Goal: Task Accomplishment & Management: Manage account settings

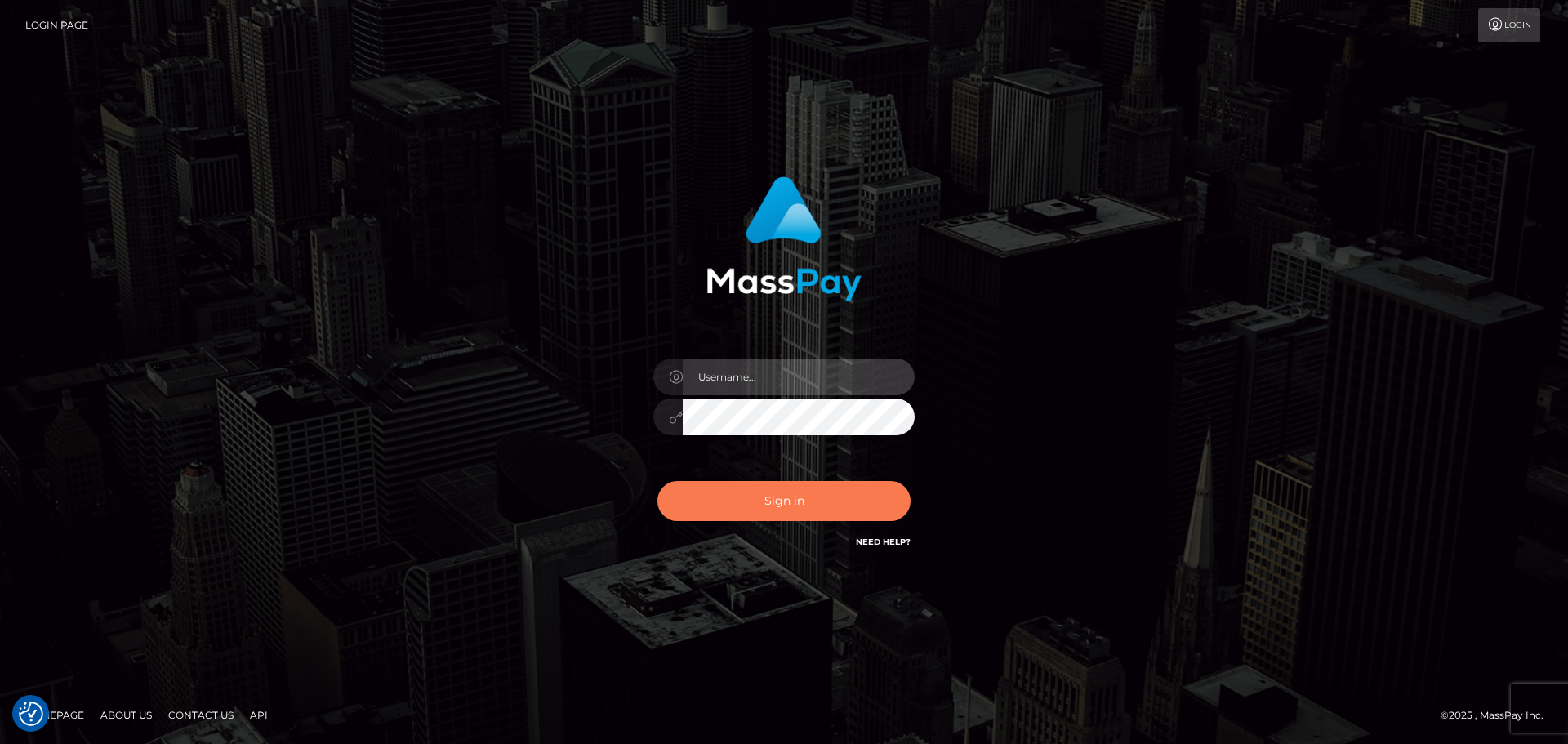
type input "vikki.jenkins"
click at [763, 496] on button "Sign in" at bounding box center [784, 501] width 253 height 40
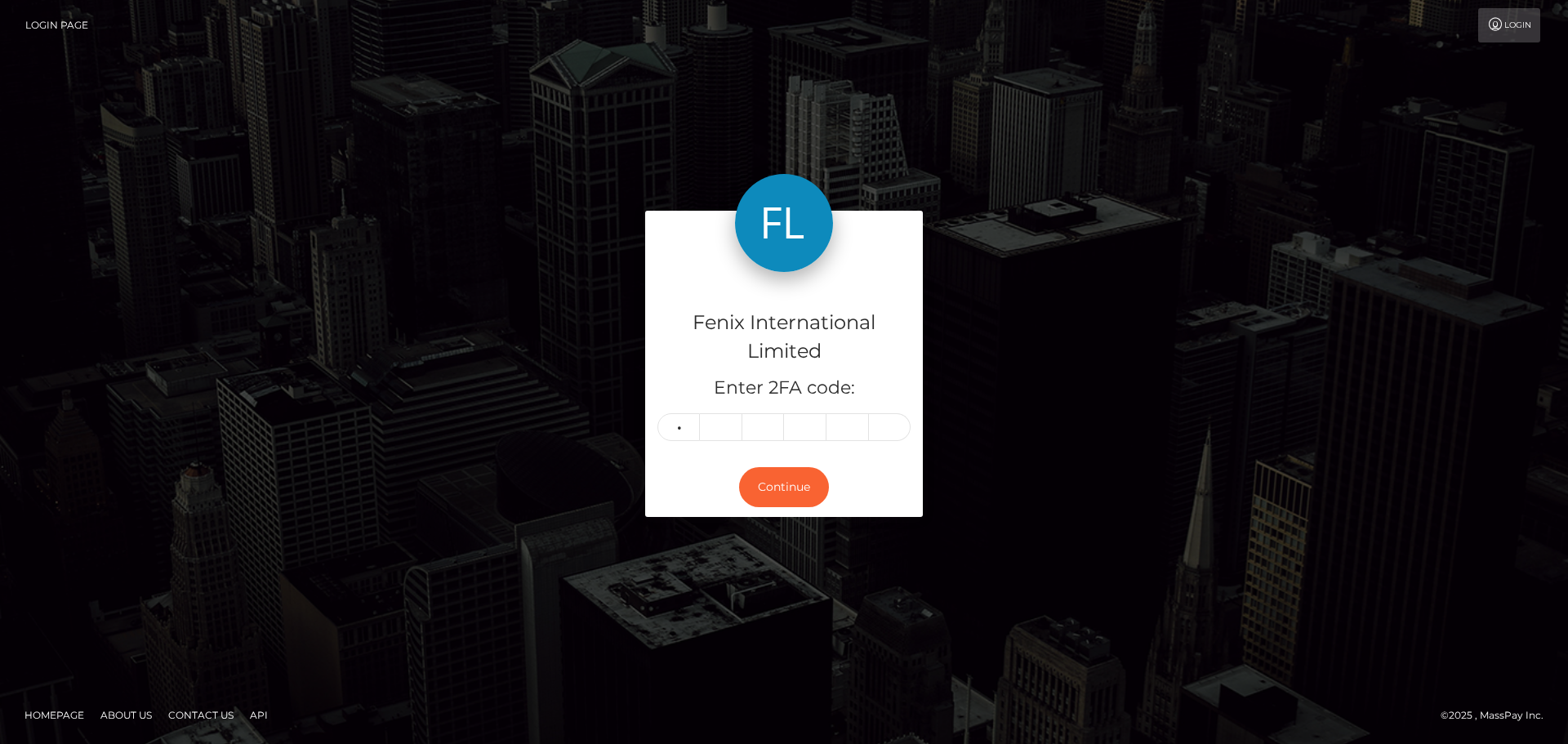
type input "6"
type input "7"
type input "8"
type input "0"
type input "8"
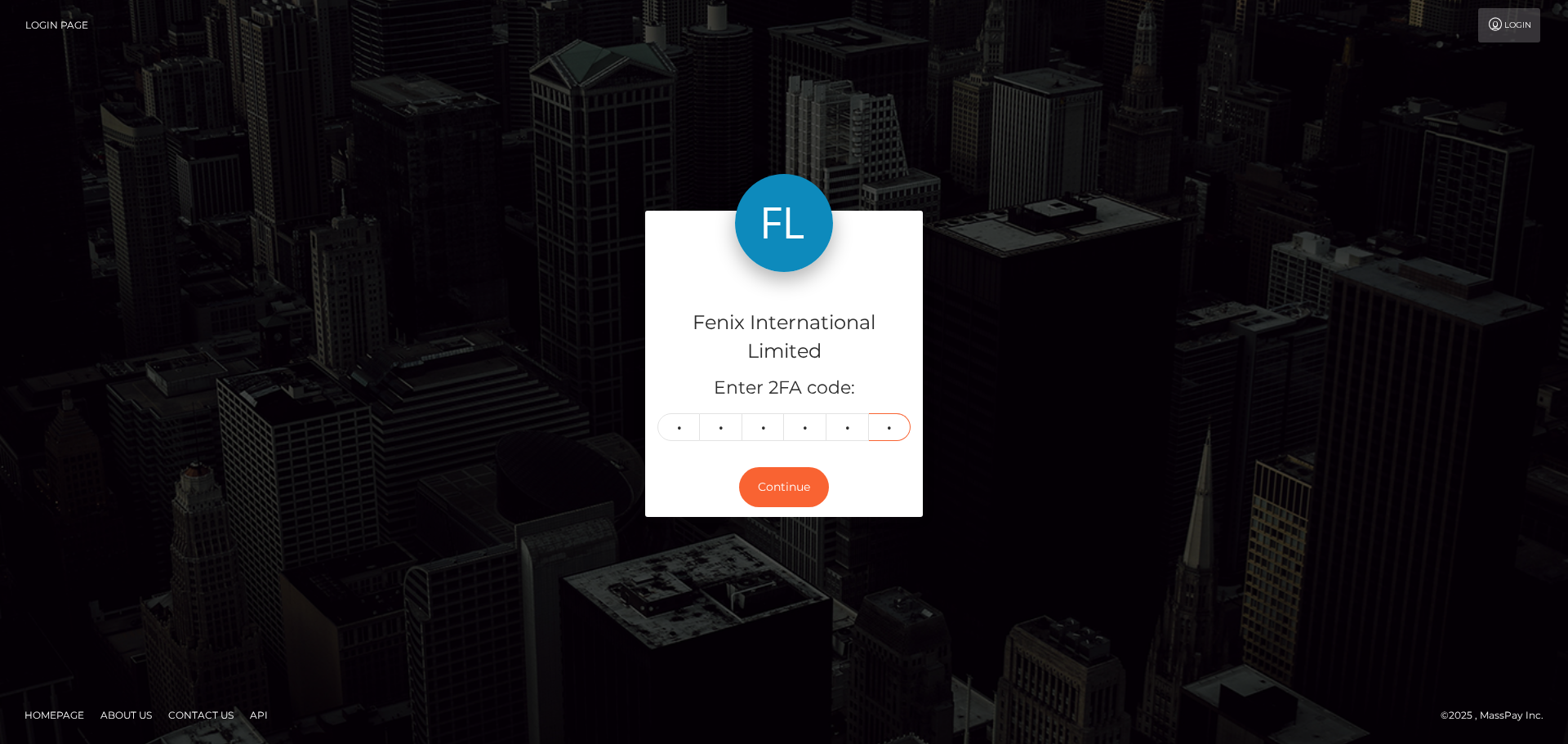
type input "4"
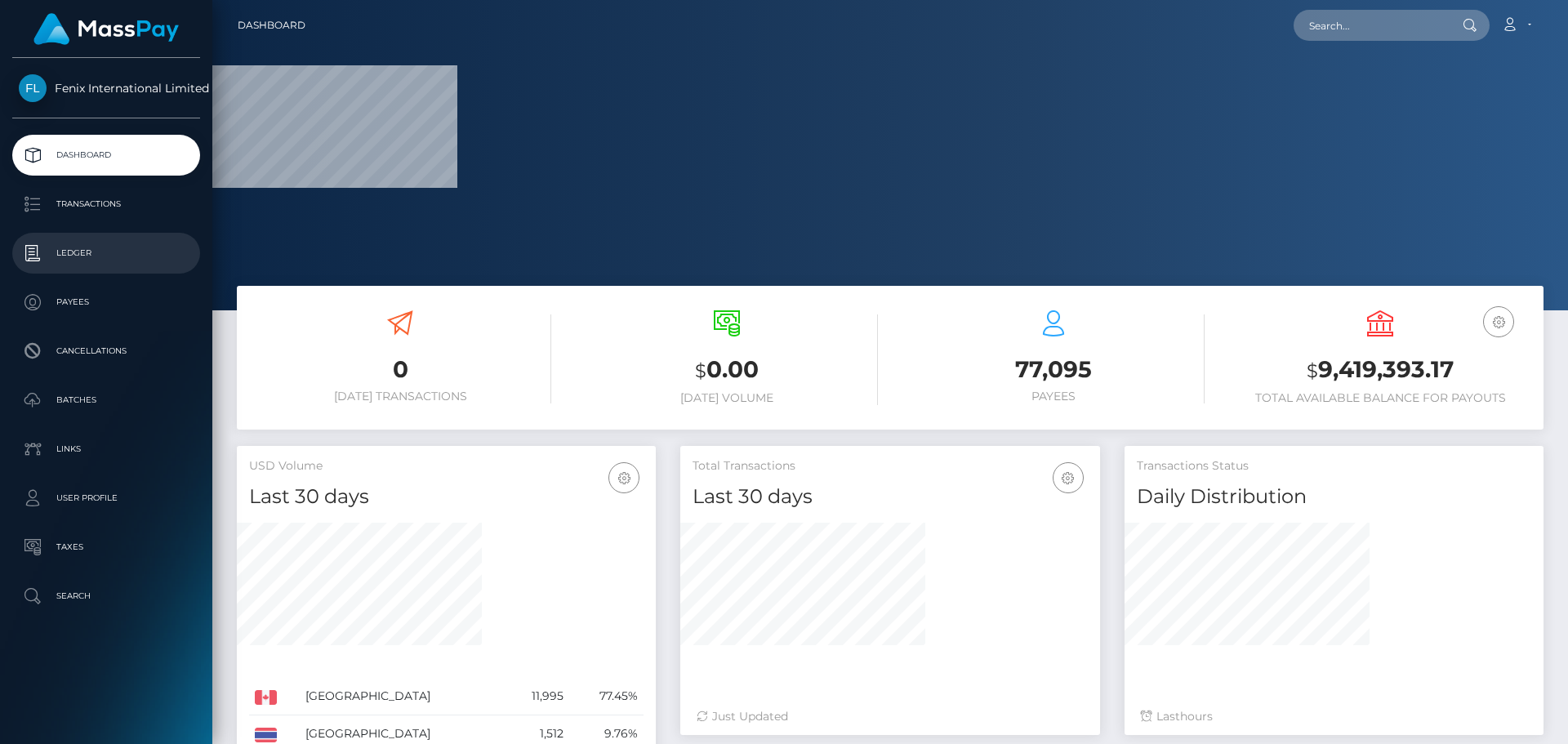
click at [64, 261] on p "Ledger" at bounding box center [105, 253] width 174 height 25
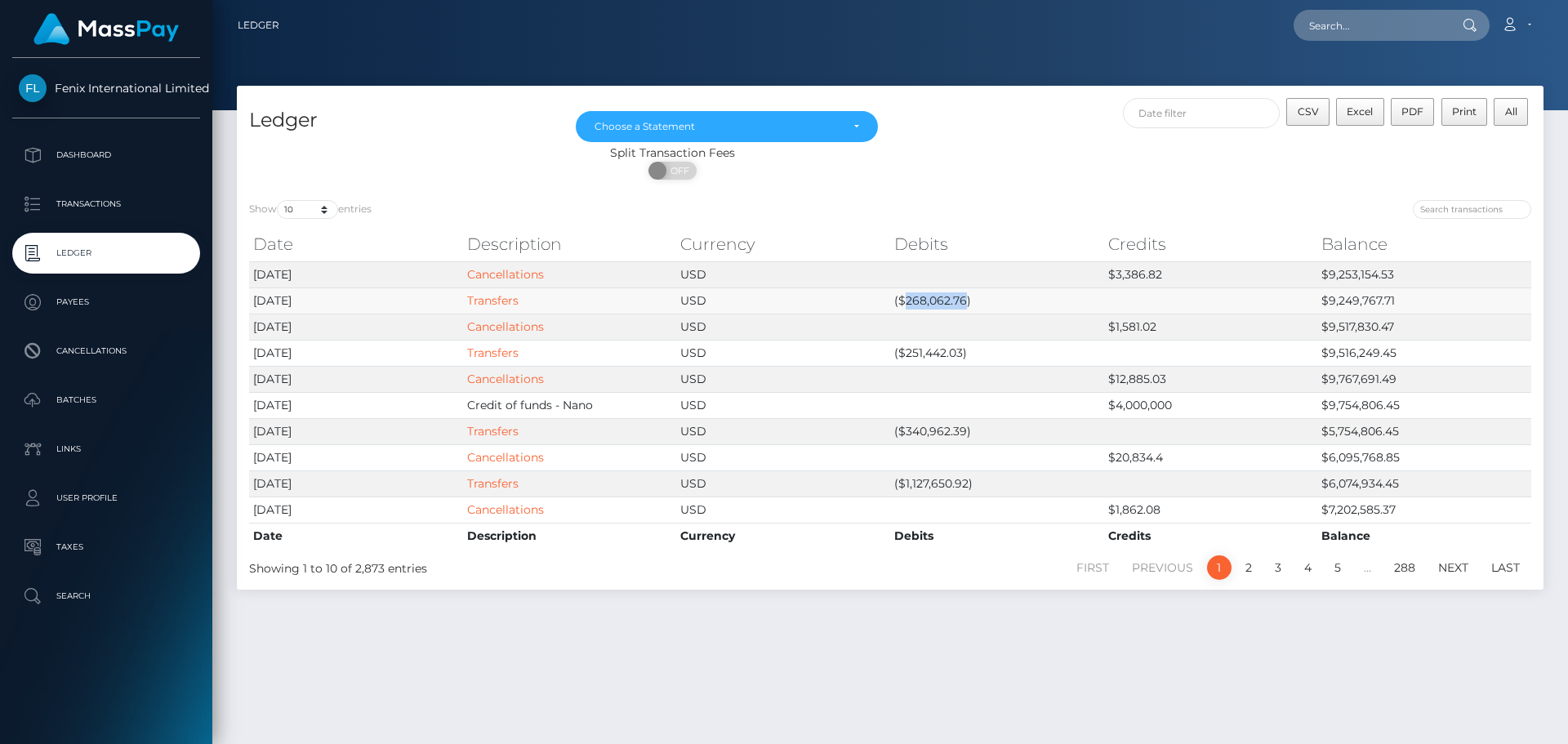
drag, startPoint x: 905, startPoint y: 295, endPoint x: 965, endPoint y: 296, distance: 60.0
click at [965, 296] on td "($268,062.76)" at bounding box center [997, 301] width 214 height 26
copy td "268,062.76"
drag, startPoint x: 1329, startPoint y: 301, endPoint x: 1394, endPoint y: 297, distance: 65.1
click at [1394, 297] on td "$9,249,767.71" at bounding box center [1424, 301] width 214 height 26
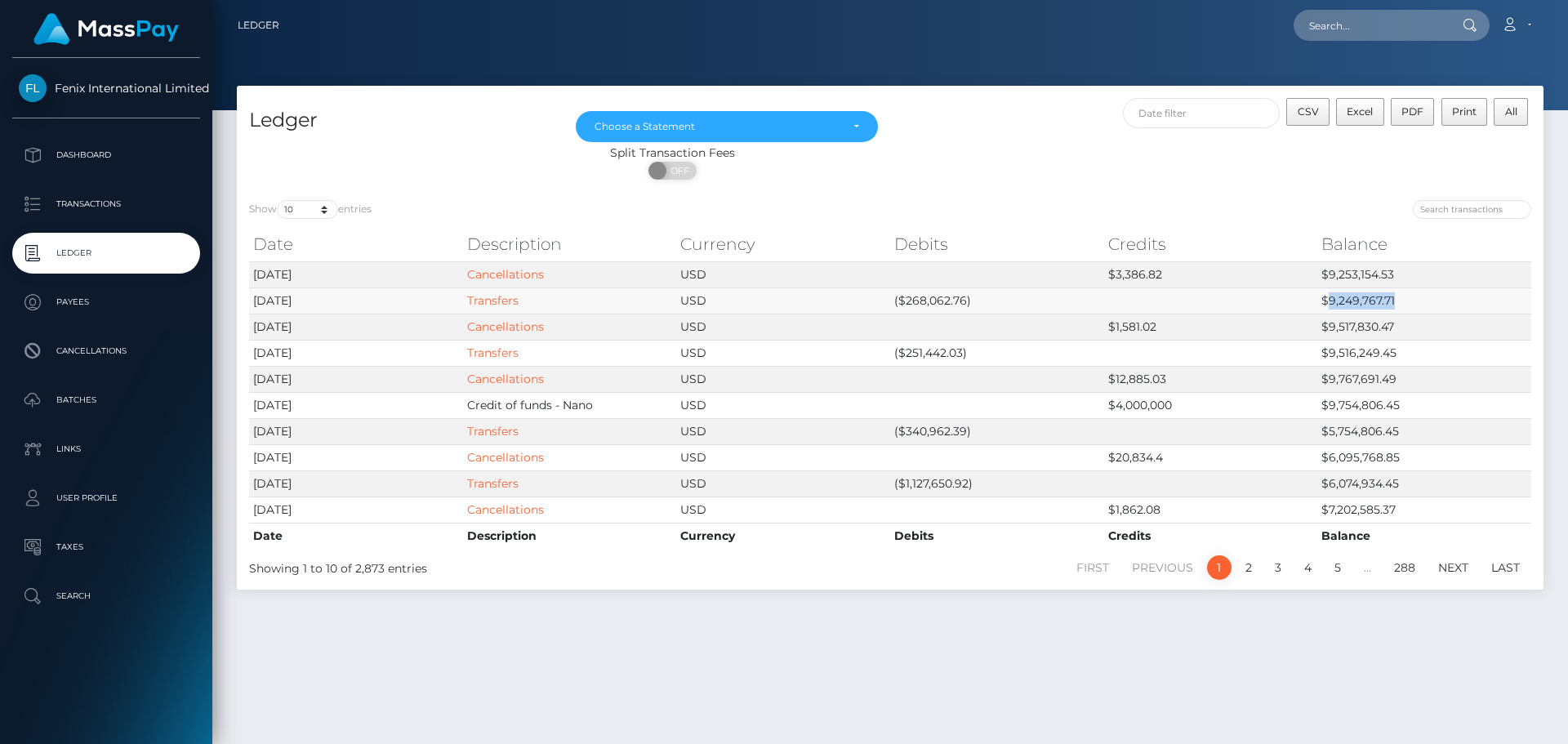
copy td "9,249,767.71"
drag, startPoint x: 1116, startPoint y: 271, endPoint x: 1169, endPoint y: 272, distance: 53.0
click at [1169, 272] on td "$3,386.82" at bounding box center [1211, 274] width 214 height 26
copy td "3,386.82"
drag, startPoint x: 1326, startPoint y: 269, endPoint x: 1395, endPoint y: 270, distance: 69.0
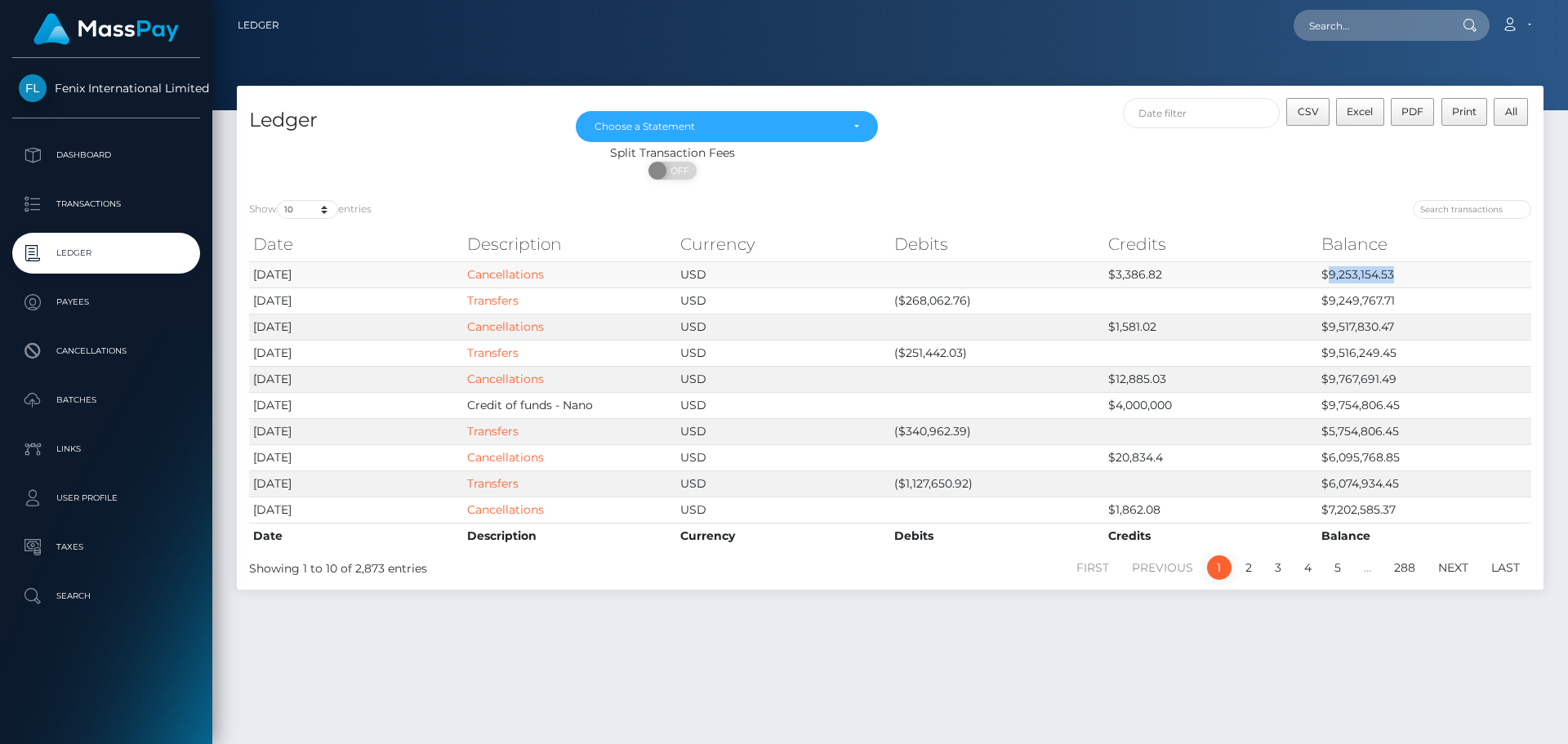
click at [1395, 270] on td "$9,253,154.53" at bounding box center [1424, 274] width 214 height 26
copy td "9,253,154.53"
click at [1518, 25] on icon at bounding box center [1510, 25] width 18 height 13
click at [1447, 103] on link "Logout" at bounding box center [1477, 105] width 131 height 30
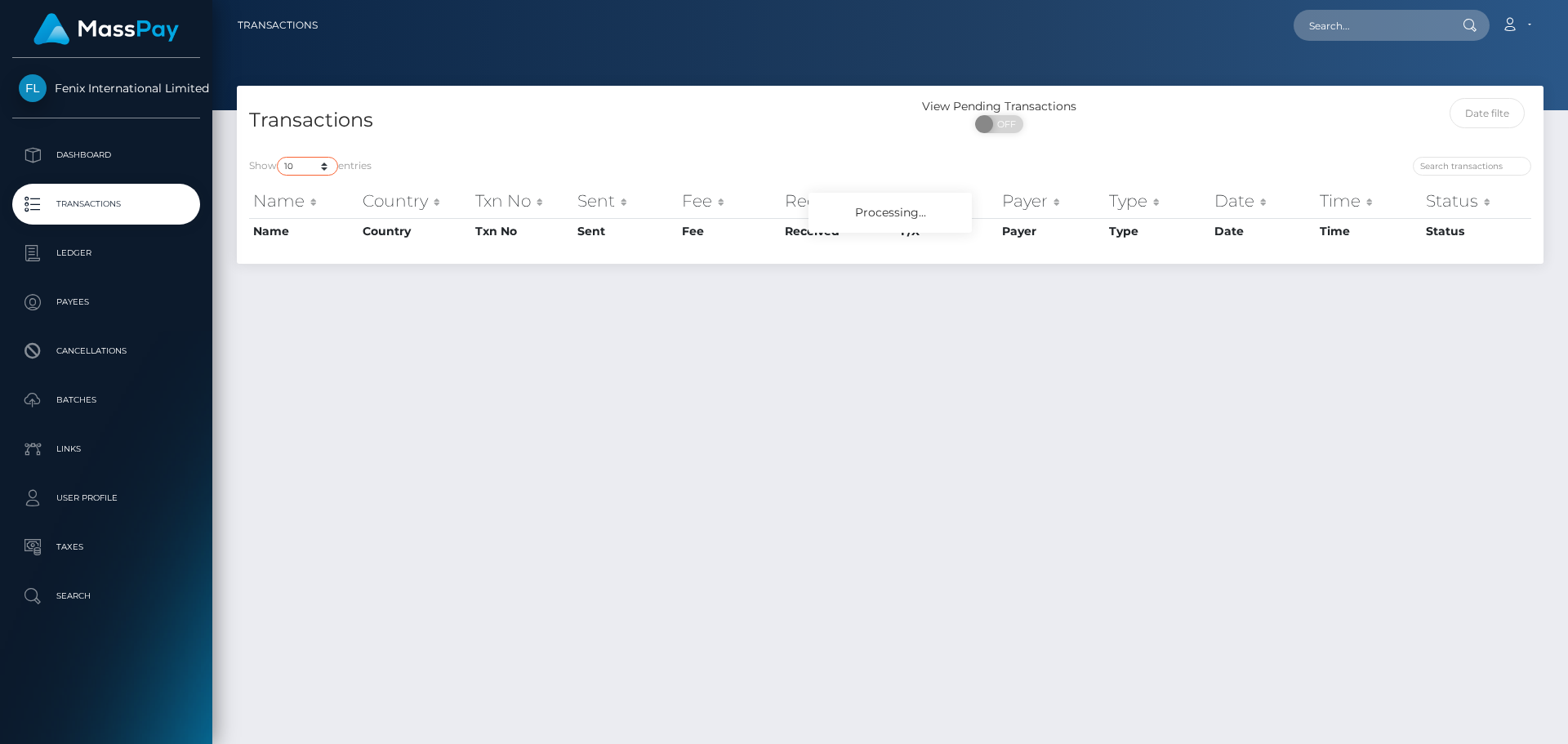
click at [322, 168] on select "10 25 50 100 250 500 1,000 3,500" at bounding box center [308, 166] width 61 height 18
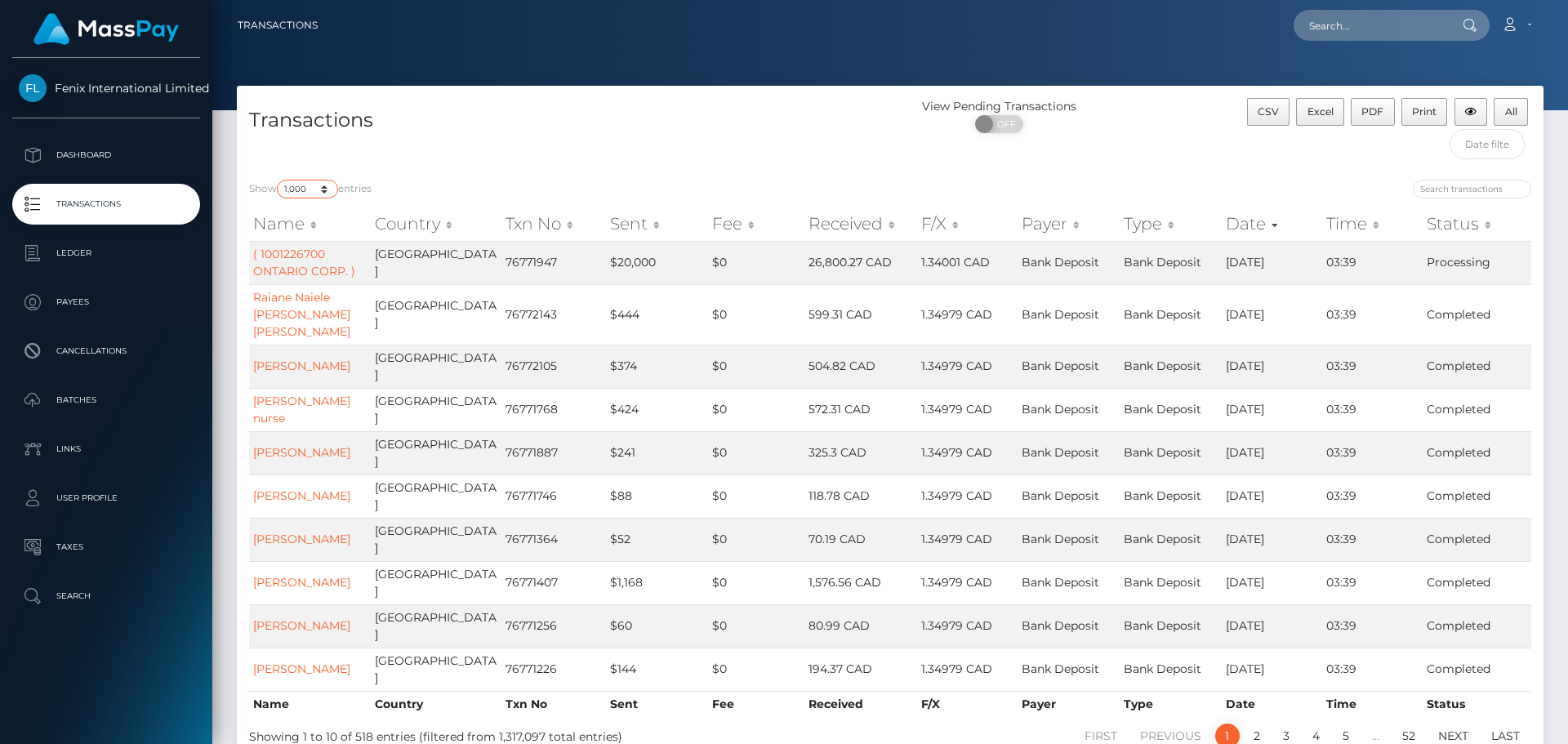
click at [279, 180] on select "10 25 50 100 250 500 1,000 3,500" at bounding box center [308, 188] width 61 height 18
click at [326, 189] on select "10 25 50 100 250 500 1,000 3,500" at bounding box center [308, 188] width 61 height 18
select select "3500"
click at [279, 180] on select "10 25 50 100 250 500 1,000 3,500" at bounding box center [308, 188] width 61 height 18
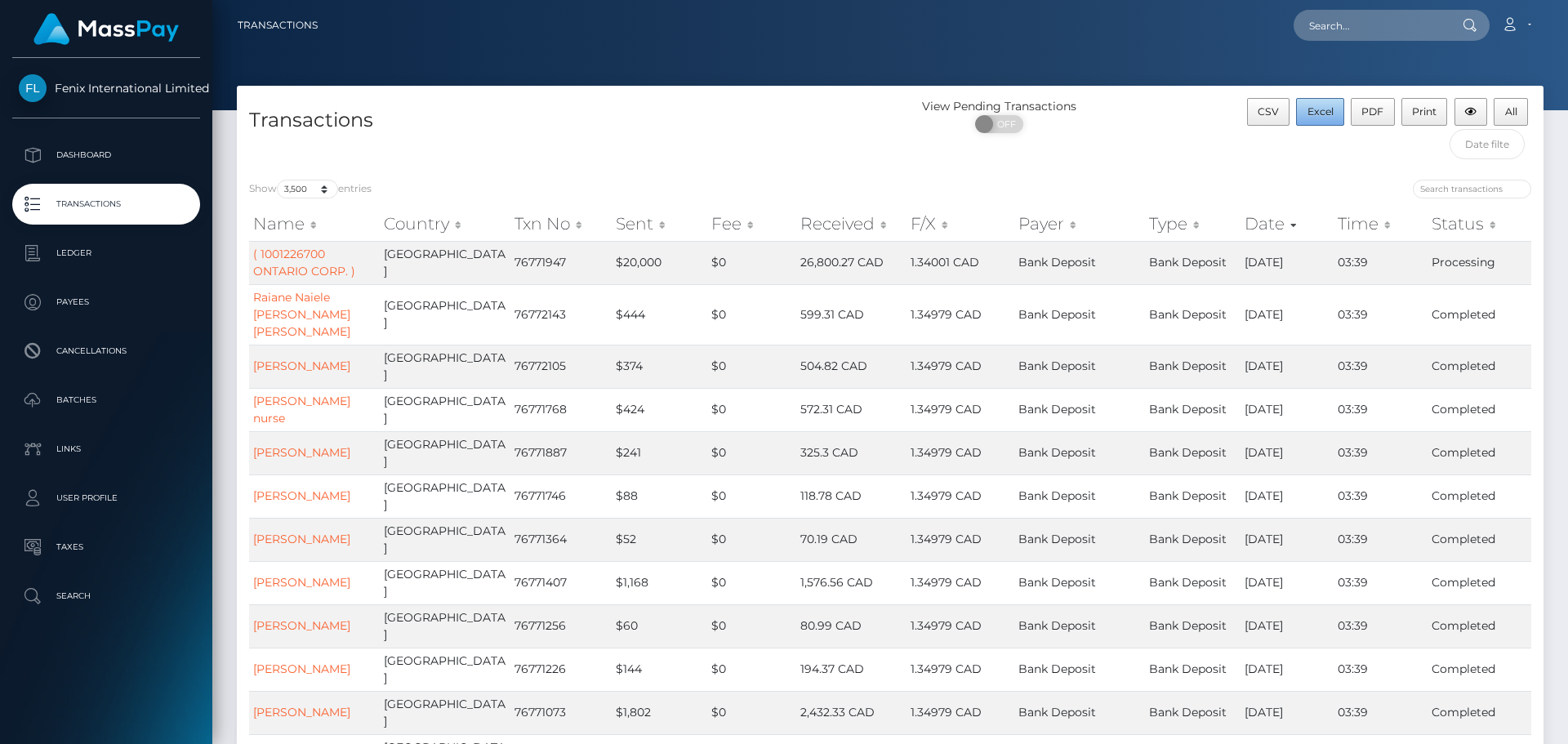
click at [1316, 110] on span "Excel" at bounding box center [1321, 111] width 26 height 12
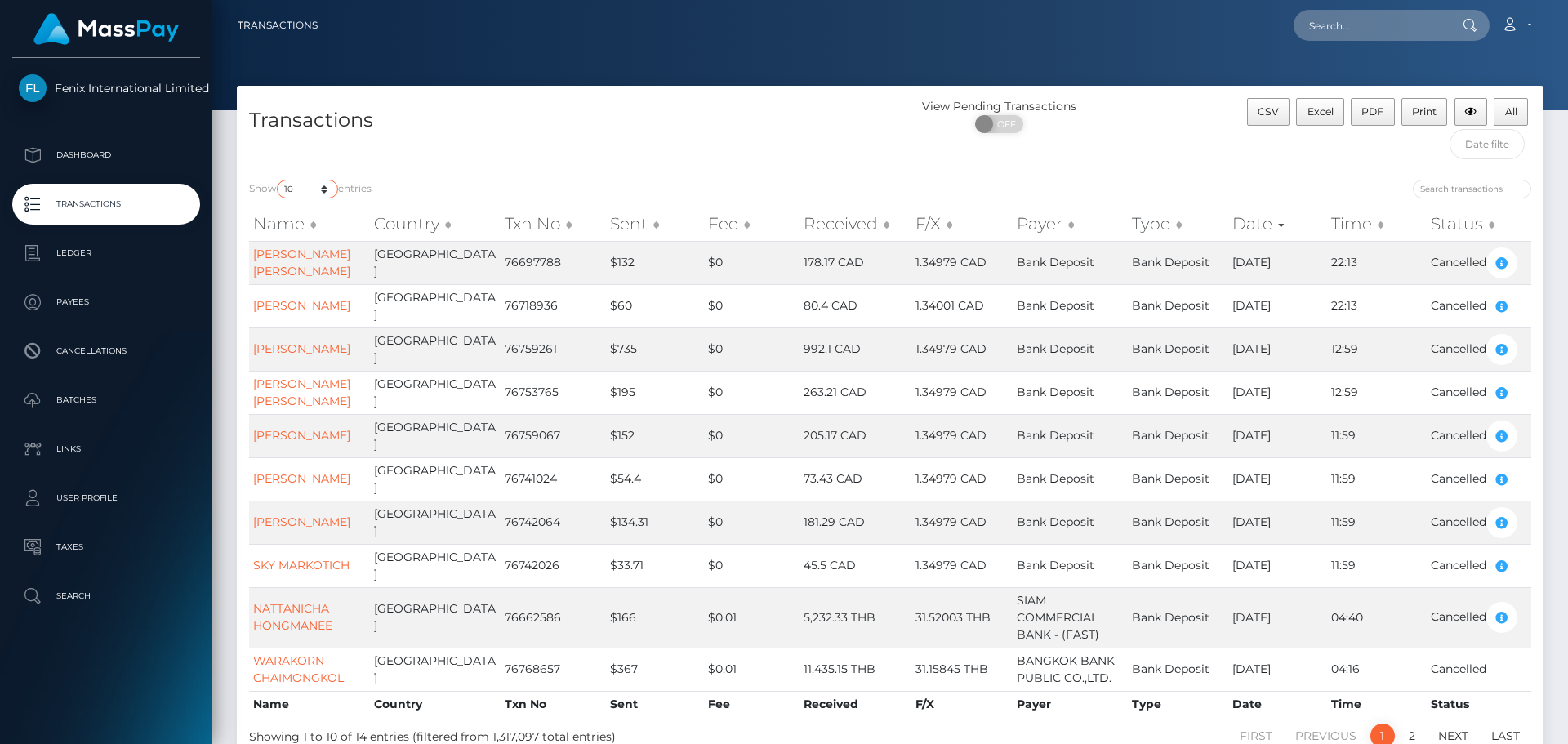
click at [312, 188] on select "10 25 50 100 250 500 1,000 3,500" at bounding box center [308, 188] width 61 height 18
select select "3500"
click at [279, 180] on select "10 25 50 100 250 500 1,000 3,500" at bounding box center [308, 188] width 61 height 18
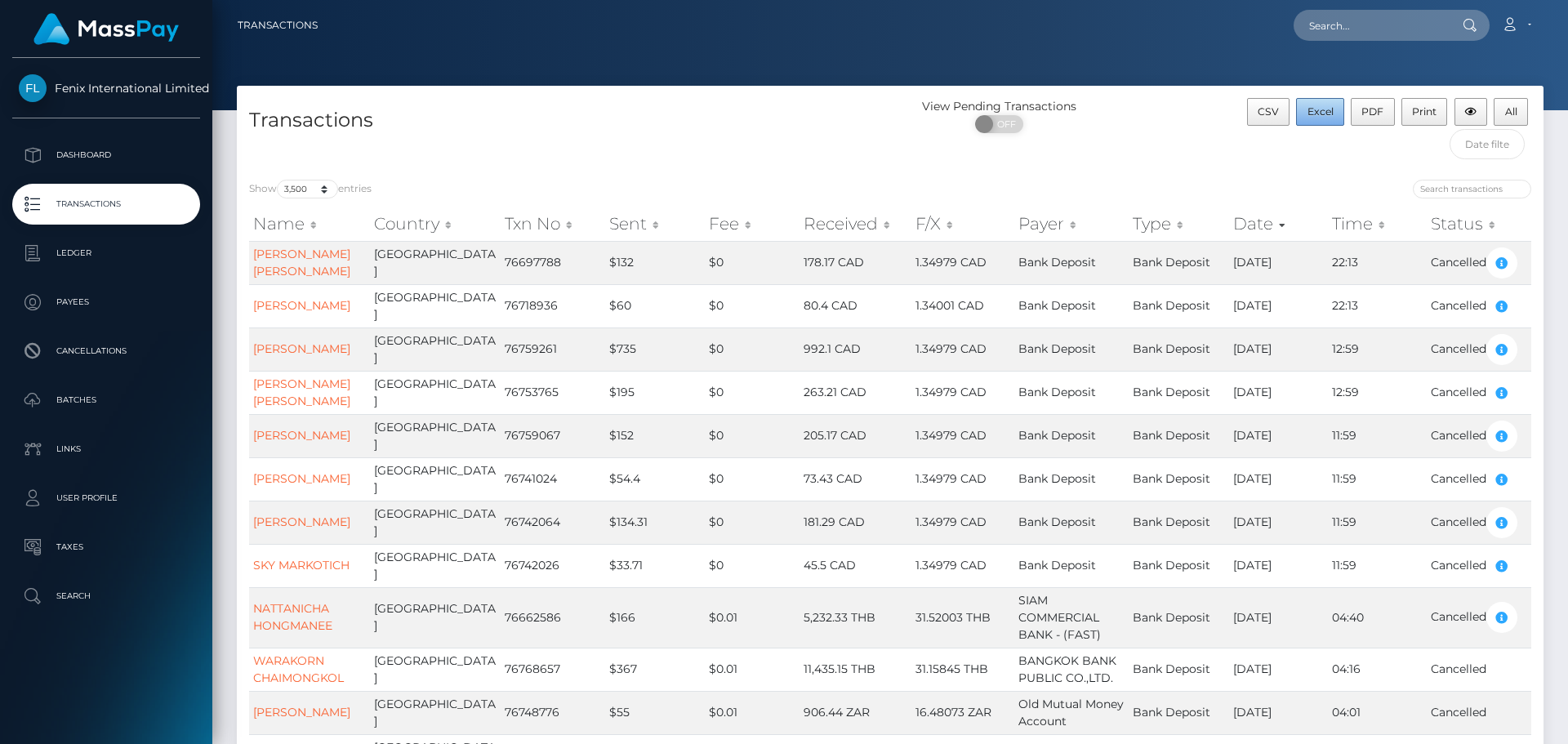
click at [1328, 104] on button "Excel" at bounding box center [1320, 112] width 48 height 28
